Goal: Information Seeking & Learning: Compare options

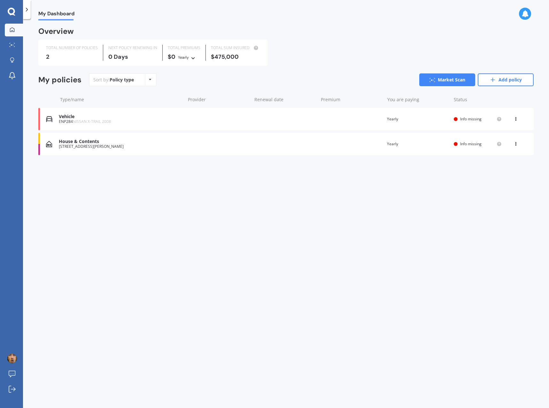
click at [104, 119] on div "Vehicle" at bounding box center [120, 116] width 123 height 5
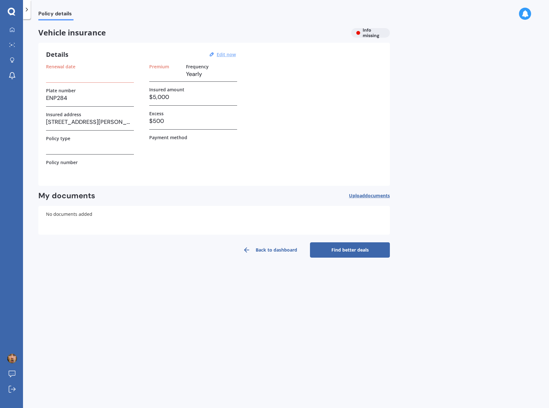
click at [228, 53] on u "Edit now" at bounding box center [226, 54] width 19 height 6
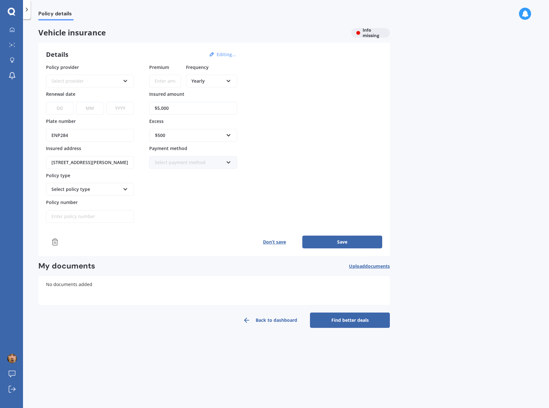
click at [99, 192] on div "Select policy type" at bounding box center [85, 189] width 69 height 7
click at [121, 187] on div "Select policy type" at bounding box center [90, 189] width 88 height 13
click at [175, 203] on div "Premium Frequency Yearly Yearly Six-Monthly Quarterly Monthly Fortnightly Weekl…" at bounding box center [193, 143] width 88 height 159
click at [98, 78] on div "Select provider" at bounding box center [85, 81] width 69 height 7
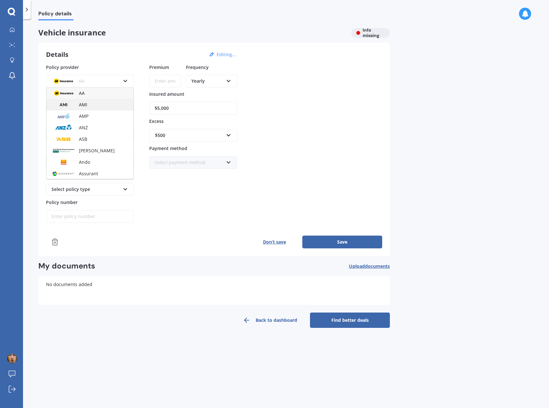
click at [99, 103] on div "AMI" at bounding box center [90, 105] width 87 height 12
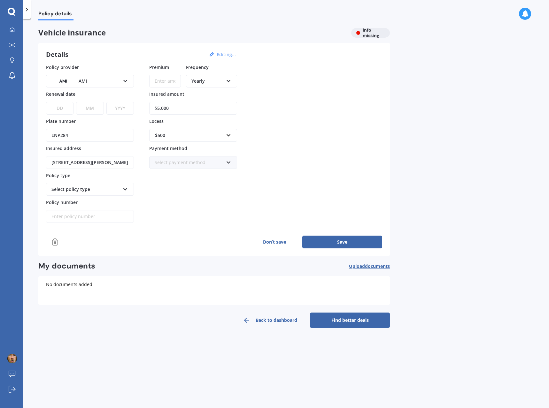
click at [163, 83] on input "Premium" at bounding box center [165, 81] width 32 height 13
type input "$787.00"
click at [270, 128] on div "Policy provider AMI AA AMI AMP ANZ ASB [PERSON_NAME] Ando Assurant Autosure BNZ…" at bounding box center [214, 143] width 336 height 159
click at [65, 109] on select "DD 01 02 03 04 05 06 07 08 09 10 11 12 13 14 15 16 17 18 19 20 21 22 23 24 25 2…" at bounding box center [59, 108] width 27 height 13
click at [223, 227] on div "Policy provider AMI AA AMI AMP ANZ ASB [PERSON_NAME] Ando Assurant Autosure BNZ…" at bounding box center [214, 156] width 336 height 185
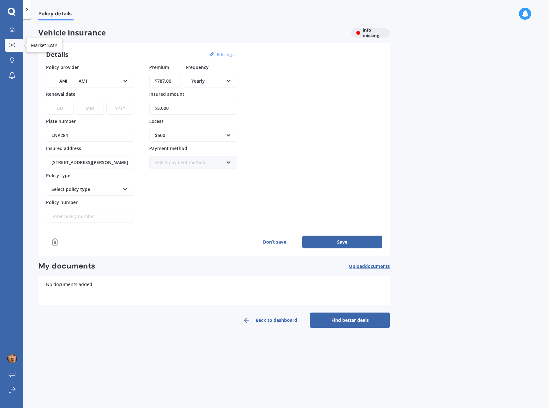
click at [11, 45] on circle at bounding box center [11, 44] width 1 height 1
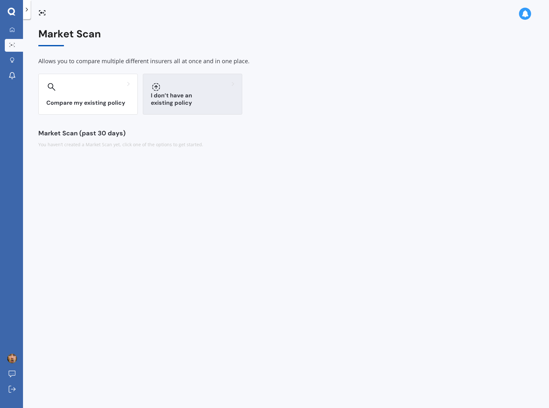
click at [179, 101] on h3 "I don’t have an existing policy" at bounding box center [192, 99] width 83 height 15
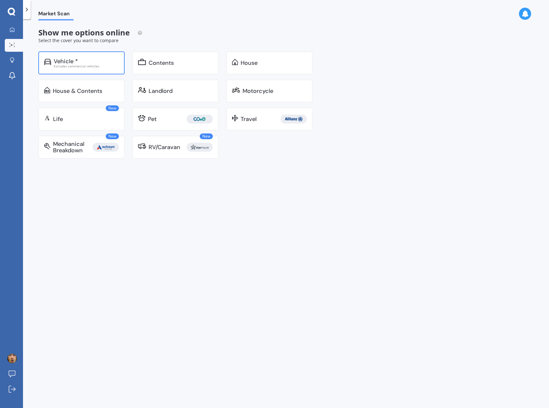
click at [97, 66] on div "Excludes commercial vehicles" at bounding box center [86, 66] width 65 height 3
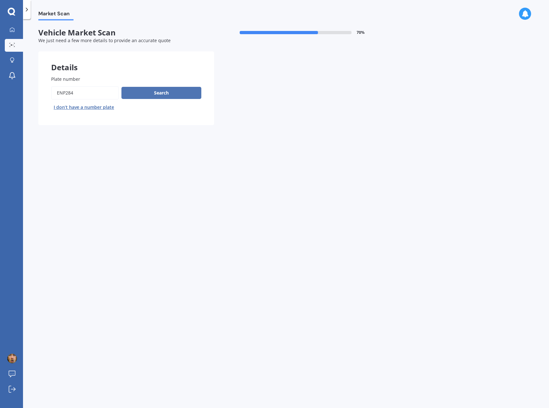
click at [143, 93] on button "Search" at bounding box center [161, 93] width 80 height 12
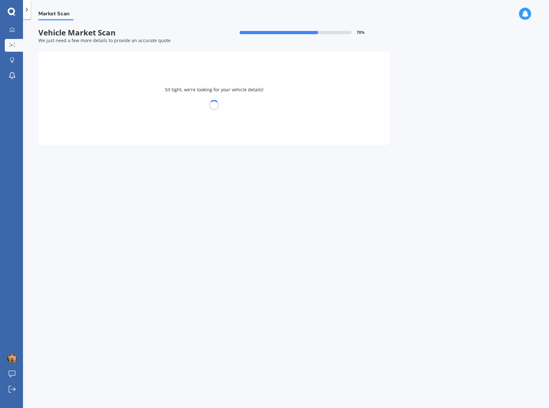
select select "NISSAN"
select select "X-TRAIL"
select select "20"
select select "01"
select select "1985"
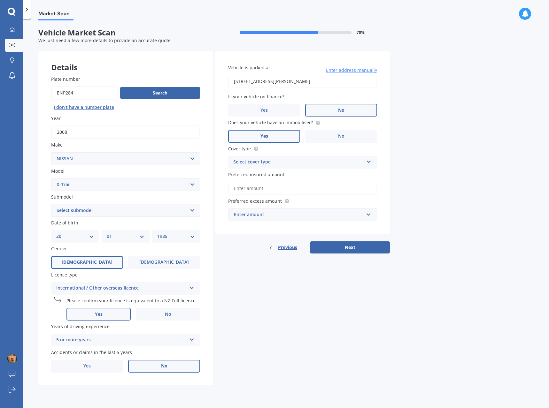
click at [127, 210] on select "Select submodel (All Other) 2000cc Hybrid 2WD non-turbo 4WD 20X Petrol ST ST 4W…" at bounding box center [125, 210] width 149 height 13
select select "ST-L"
click at [51, 204] on select "Select submodel (All Other) 2000cc Hybrid 2WD non-turbo 4WD 20X Petrol ST ST 4W…" at bounding box center [125, 210] width 149 height 13
click at [336, 134] on label "No" at bounding box center [341, 136] width 72 height 13
click at [0, 0] on input "No" at bounding box center [0, 0] width 0 height 0
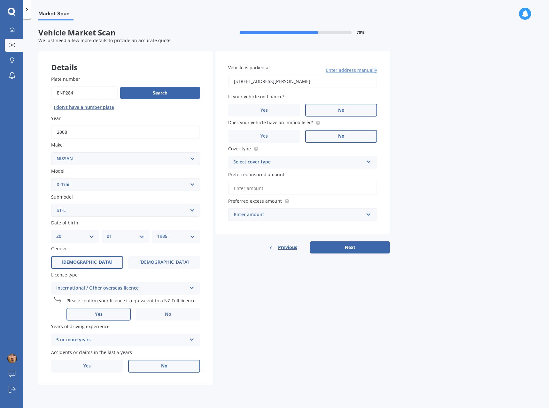
click at [324, 162] on div "Select cover type" at bounding box center [298, 162] width 130 height 8
click at [314, 175] on div "Comprehensive" at bounding box center [302, 175] width 148 height 12
click at [367, 185] on input "Preferred insured amount" at bounding box center [302, 188] width 149 height 13
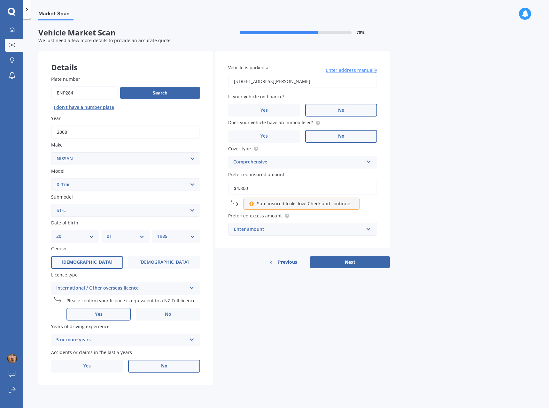
type input "$4,800"
click at [421, 229] on div "Market Scan Vehicle Market Scan 70 % We just need a few more details to provide…" at bounding box center [286, 214] width 526 height 389
click at [331, 231] on div "Enter amount" at bounding box center [299, 229] width 130 height 7
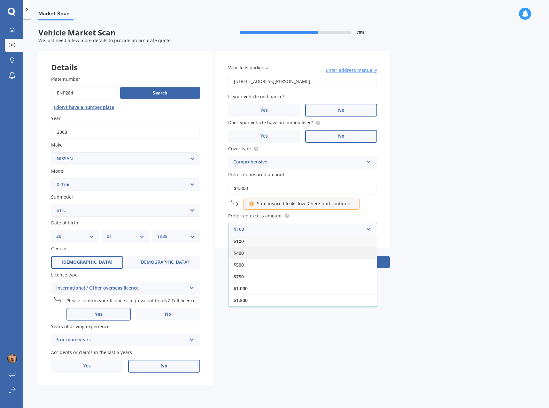
click at [290, 258] on div "$400" at bounding box center [302, 253] width 148 height 12
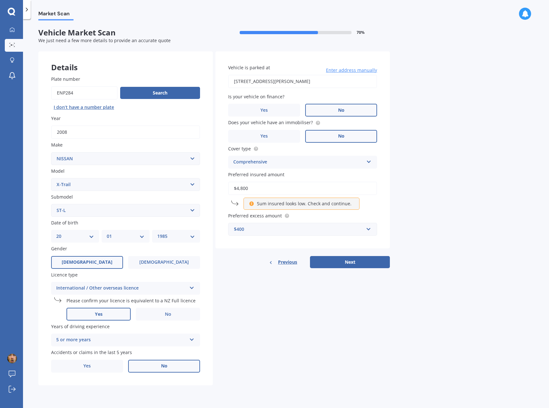
click at [299, 228] on div "$400" at bounding box center [299, 229] width 130 height 7
click at [262, 266] on div "$500" at bounding box center [302, 265] width 148 height 12
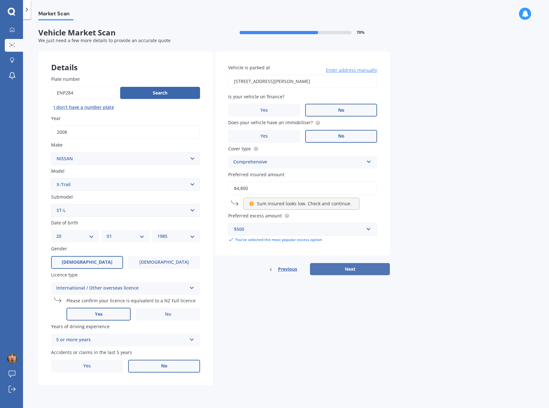
click at [348, 270] on button "Next" at bounding box center [350, 269] width 80 height 12
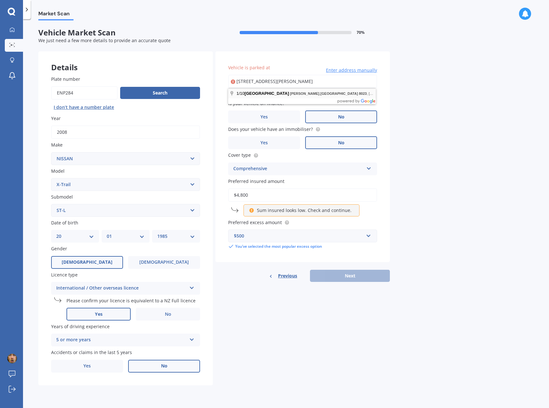
type input "[STREET_ADDRESS][PERSON_NAME]"
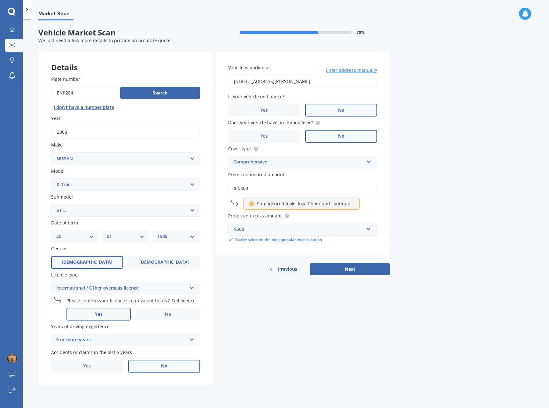
drag, startPoint x: 251, startPoint y: 188, endPoint x: 238, endPoint y: 190, distance: 13.9
click at [238, 190] on input "$4,800" at bounding box center [302, 188] width 149 height 13
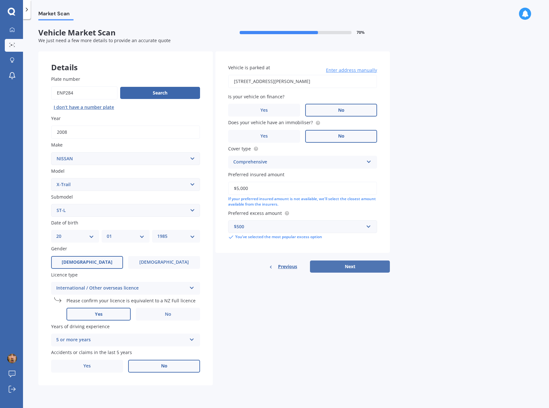
type input "$5,000"
click at [350, 268] on button "Next" at bounding box center [350, 267] width 80 height 12
select select "20"
select select "01"
select select "1985"
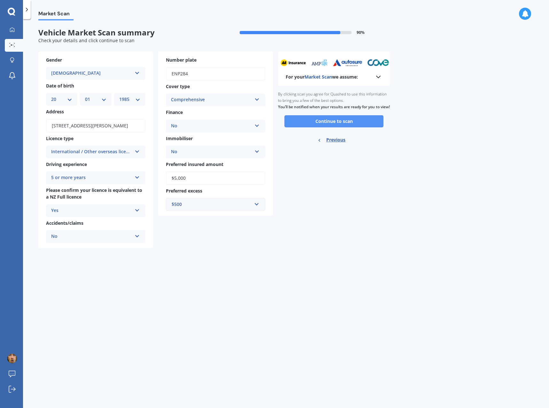
click at [348, 127] on button "Continue to scan" at bounding box center [333, 121] width 99 height 12
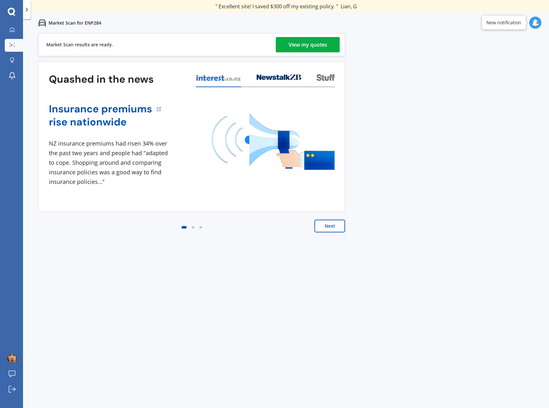
click at [319, 44] on div "View my quotes" at bounding box center [307, 44] width 39 height 15
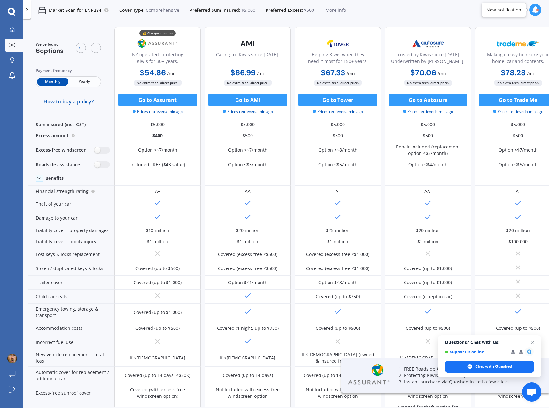
click at [85, 81] on span "Yearly" at bounding box center [83, 82] width 31 height 8
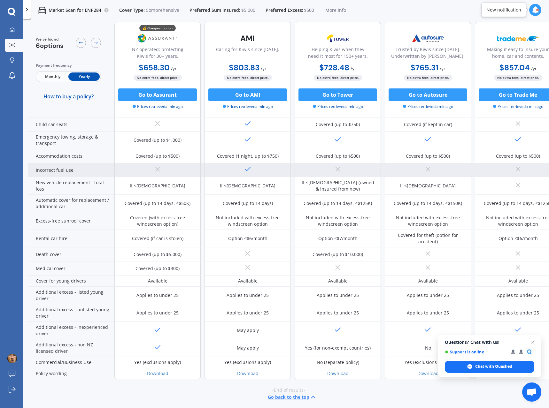
scroll to position [178, 0]
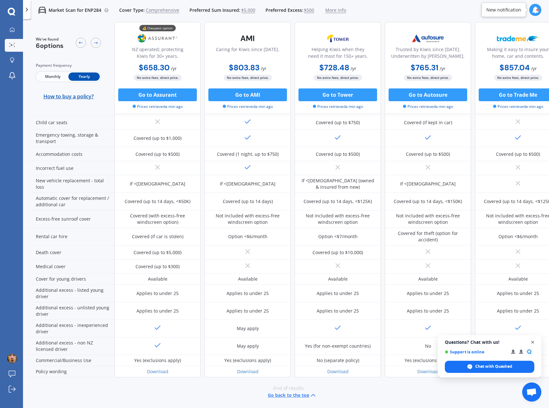
click at [533, 343] on span "Close chat" at bounding box center [533, 343] width 8 height 8
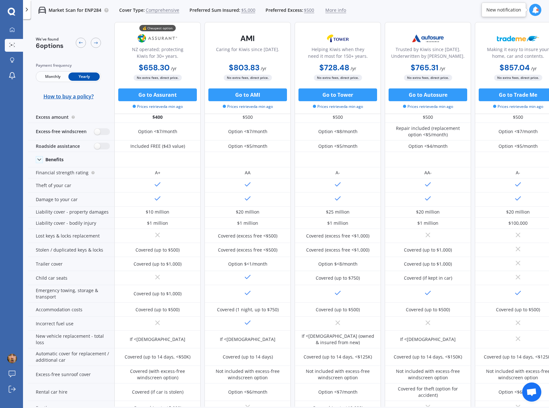
scroll to position [0, 0]
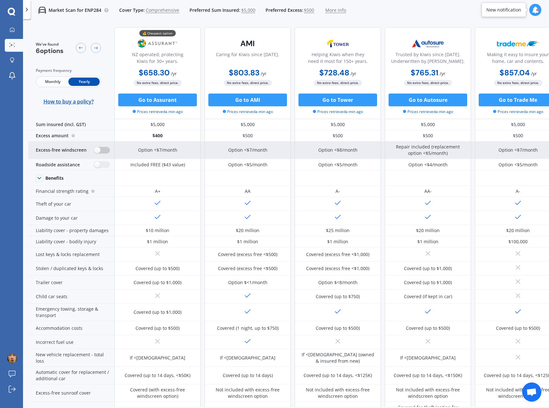
click at [104, 151] on label at bounding box center [102, 150] width 16 height 7
radio input "true"
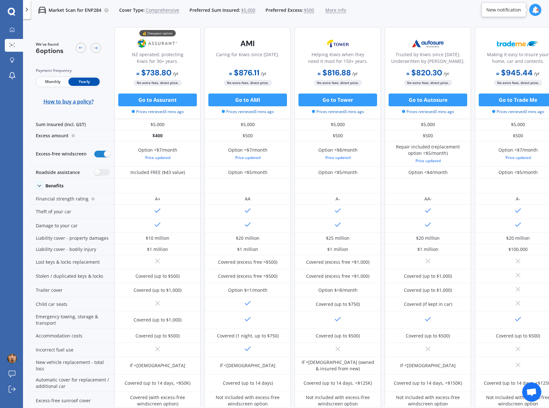
click at [162, 11] on span "Comprehensive" at bounding box center [163, 10] width 34 height 6
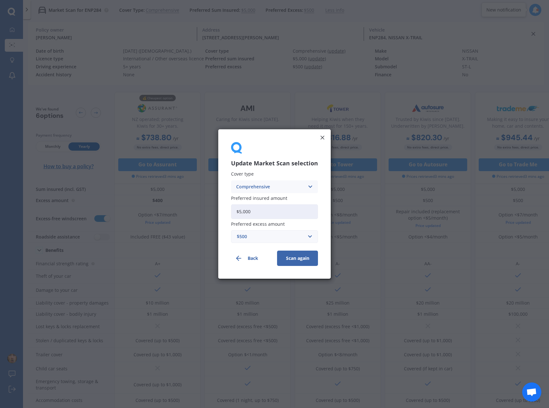
click at [286, 188] on div "Comprehensive" at bounding box center [270, 186] width 68 height 7
click at [280, 209] on span "Third Party, Fire & Theft" at bounding box center [262, 211] width 52 height 4
click at [295, 260] on button "Scan again" at bounding box center [297, 258] width 41 height 15
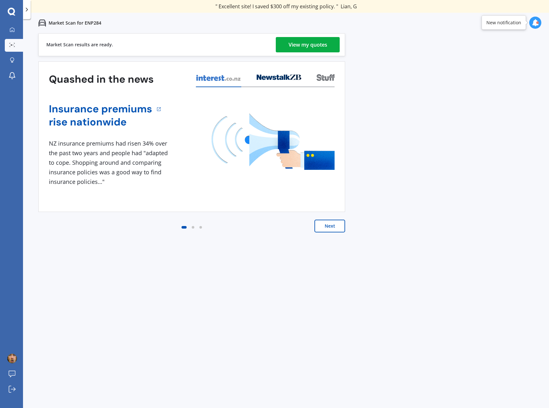
click at [323, 44] on div "View my quotes" at bounding box center [307, 44] width 39 height 15
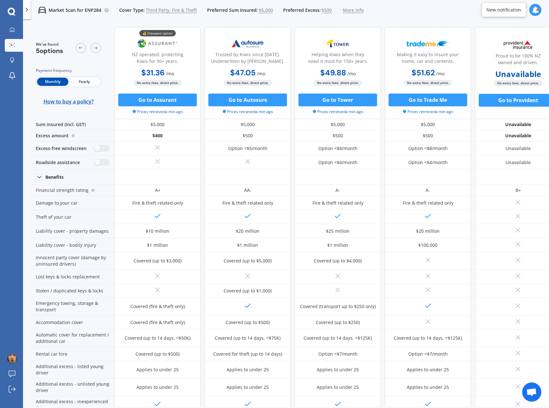
click at [84, 84] on span "Yearly" at bounding box center [83, 82] width 31 height 8
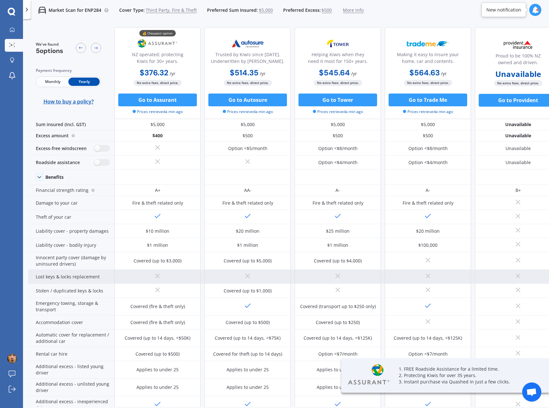
drag, startPoint x: 341, startPoint y: 285, endPoint x: 224, endPoint y: 283, distance: 116.6
